Goal: Task Accomplishment & Management: Manage account settings

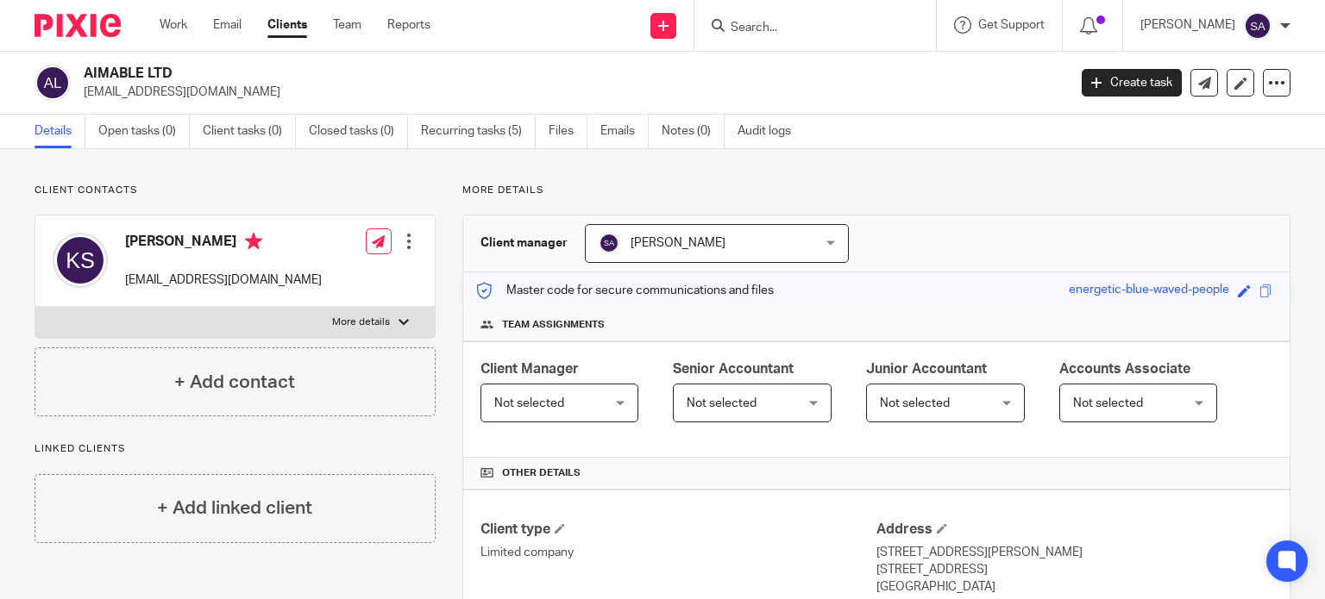
click at [762, 28] on input "Search" at bounding box center [806, 29] width 155 height 16
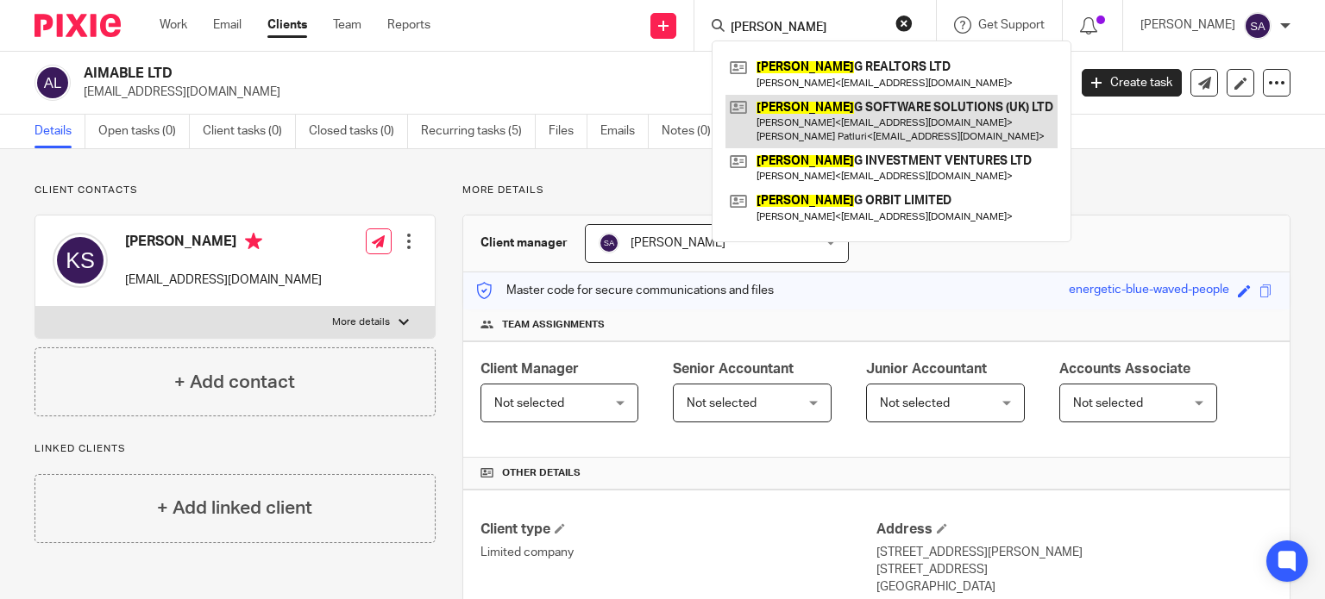
type input "[PERSON_NAME]"
click at [892, 124] on link at bounding box center [891, 121] width 332 height 53
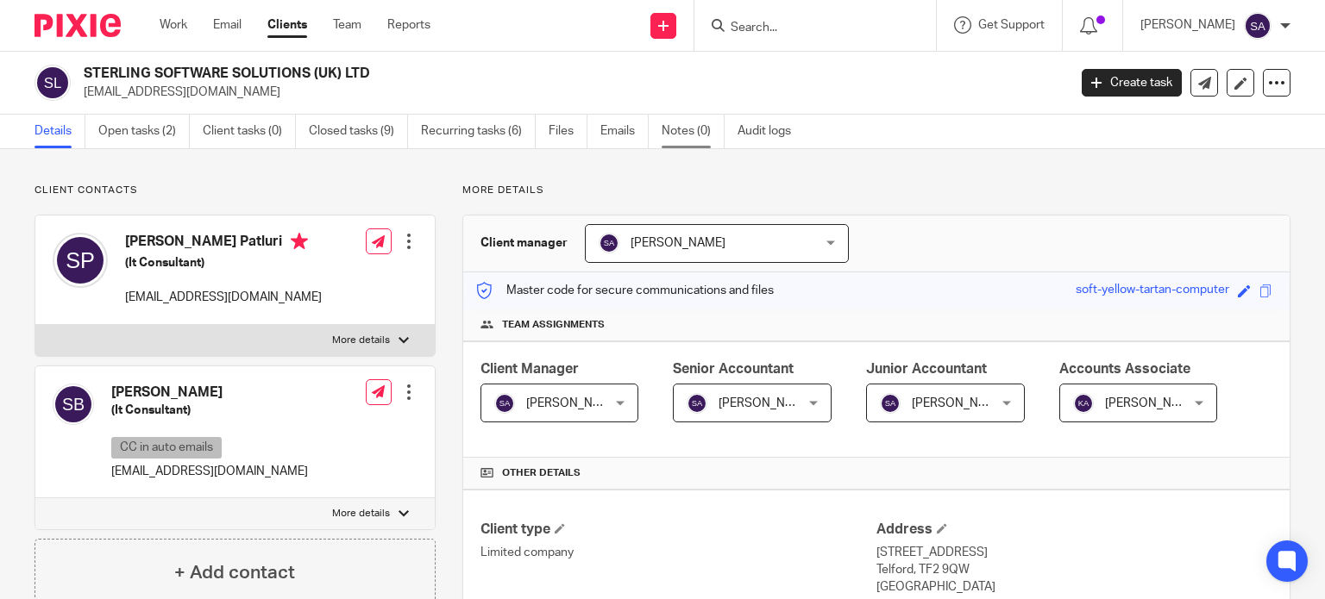
click at [695, 130] on link "Notes (0)" at bounding box center [693, 132] width 63 height 34
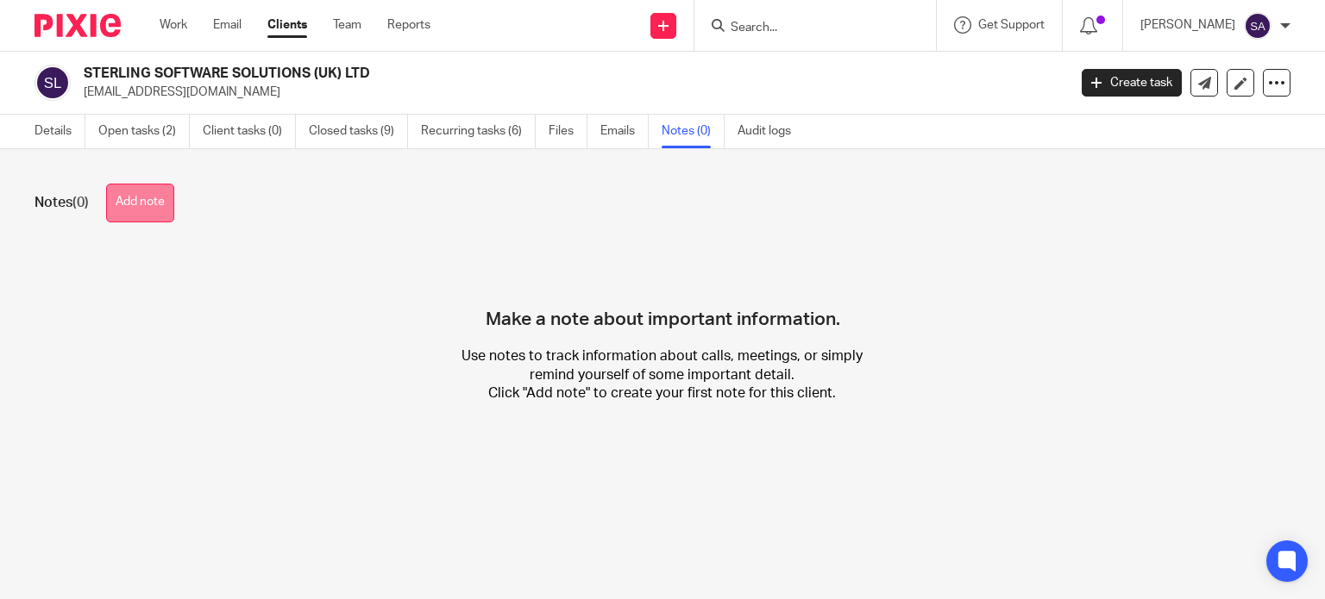
click at [116, 193] on button "Add note" at bounding box center [140, 203] width 68 height 39
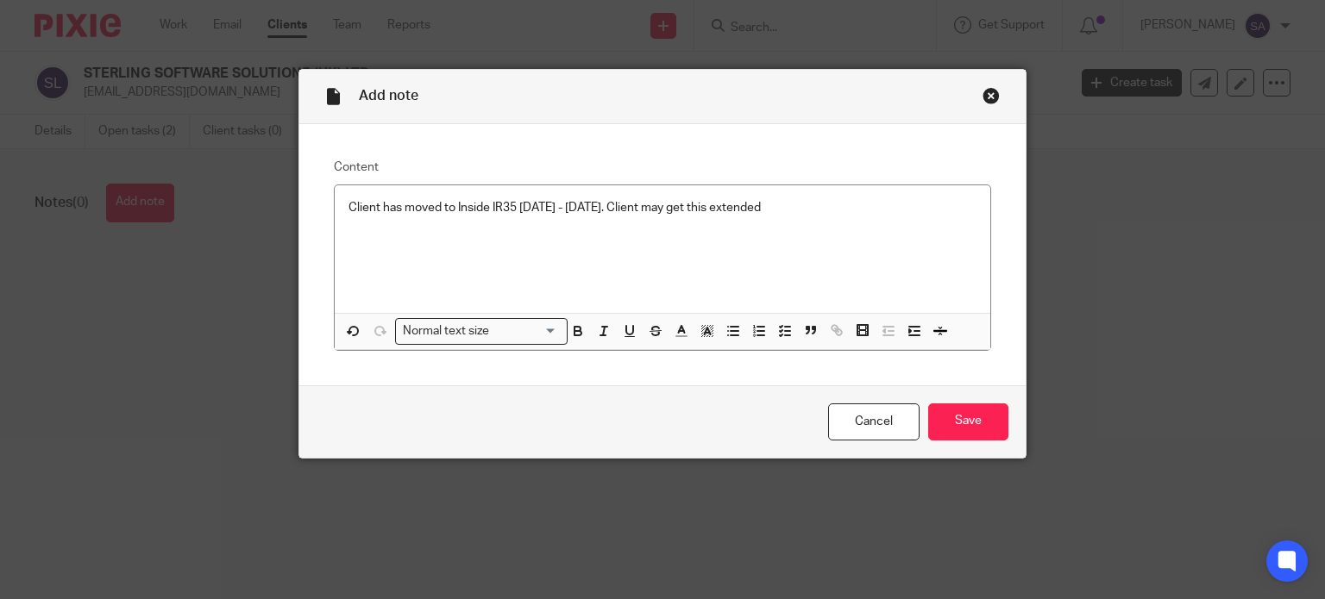
click at [803, 210] on p "Client has moved to Inside IR35 [DATE] - [DATE]. Client may get this extended" at bounding box center [662, 207] width 629 height 17
